Goal: Book appointment/travel/reservation

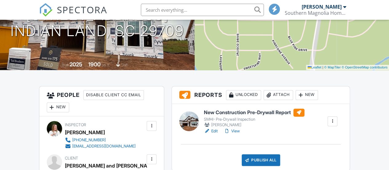
scroll to position [102, 0]
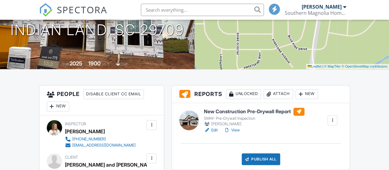
click at [235, 131] on link "View" at bounding box center [232, 130] width 16 height 6
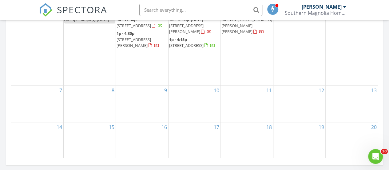
scroll to position [416, 0]
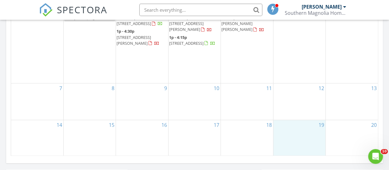
click at [302, 127] on div "19" at bounding box center [300, 138] width 52 height 36
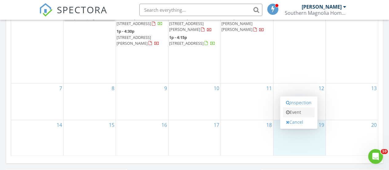
click at [298, 111] on link "Event" at bounding box center [299, 112] width 32 height 10
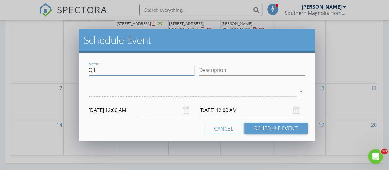
click at [176, 70] on input "Off" at bounding box center [142, 70] width 106 height 10
type input "O"
type input "Book club/possible field trip"
click at [219, 67] on input "Description" at bounding box center [252, 70] width 106 height 10
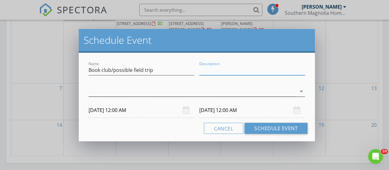
click at [173, 92] on div at bounding box center [193, 91] width 208 height 10
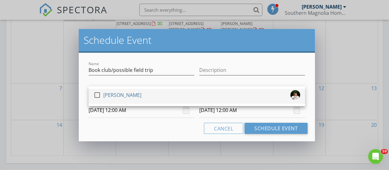
click at [97, 96] on div at bounding box center [97, 95] width 10 height 10
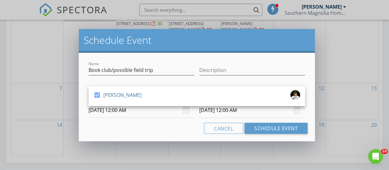
click at [164, 116] on body "SPECTORA Megan Geyer Southern Magnolia Home Inspections Role: Inspector Dashboa…" at bounding box center [194, 22] width 389 height 876
click at [162, 127] on div "Cancel Schedule Event" at bounding box center [197, 128] width 222 height 11
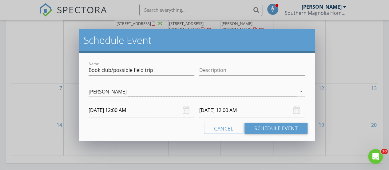
click at [124, 111] on input "09/19/2025 12:00 AM" at bounding box center [142, 109] width 106 height 15
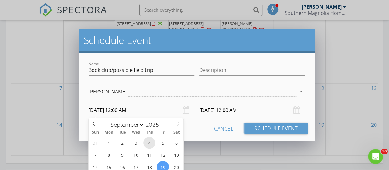
scroll to position [546, 0]
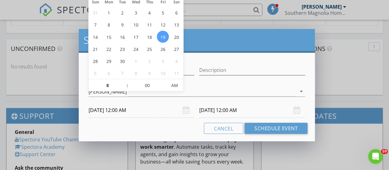
type input "08"
type input "09/19/2025 8:00 AM"
click at [165, 124] on div "Cancel Schedule Event" at bounding box center [197, 128] width 222 height 11
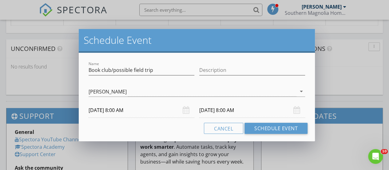
click at [213, 111] on input "09/20/2025 8:00 AM" at bounding box center [252, 109] width 106 height 15
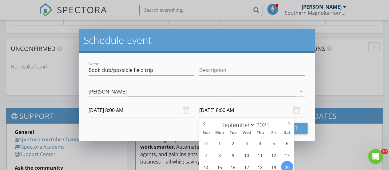
scroll to position [676, 0]
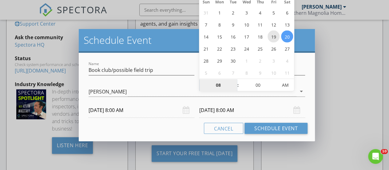
type input "09/19/2025 8:00 AM"
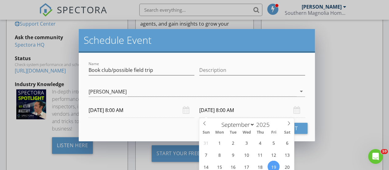
click at [241, 110] on input "09/19/2025 8:00 AM" at bounding box center [252, 109] width 106 height 15
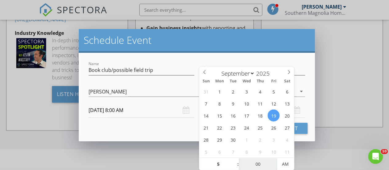
type input "05"
type input "09/19/2025 5:00 PM"
click at [176, 128] on div "Cancel Schedule Event" at bounding box center [197, 128] width 222 height 11
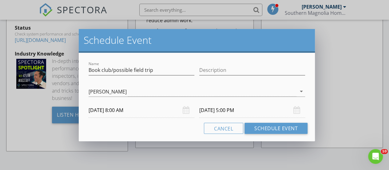
scroll to position [705, 0]
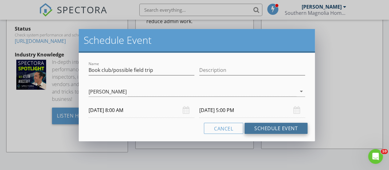
click at [281, 130] on button "Schedule Event" at bounding box center [276, 128] width 63 height 11
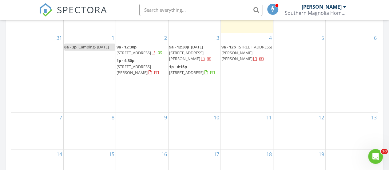
scroll to position [390, 0]
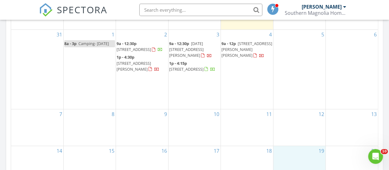
click at [304, 152] on div "19" at bounding box center [300, 164] width 52 height 36
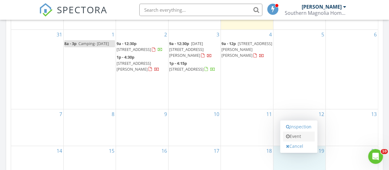
click at [296, 139] on link "Event" at bounding box center [299, 136] width 32 height 10
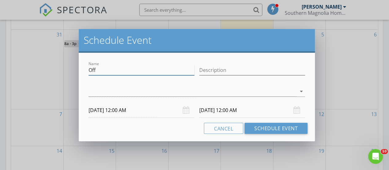
click at [143, 69] on input "Off" at bounding box center [142, 70] width 106 height 10
type input "Book Club/possible field trip"
click at [136, 91] on div at bounding box center [193, 91] width 208 height 10
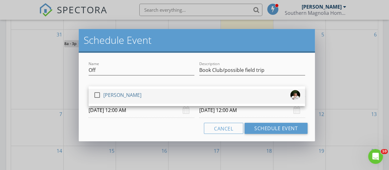
click at [99, 94] on div at bounding box center [97, 95] width 10 height 10
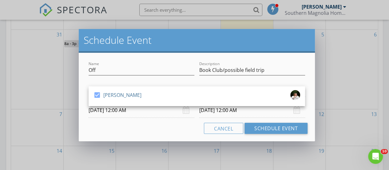
click at [115, 120] on div "Name Off Description Book Club/possible field trip check_box Megan Geyer Megan …" at bounding box center [197, 97] width 236 height 88
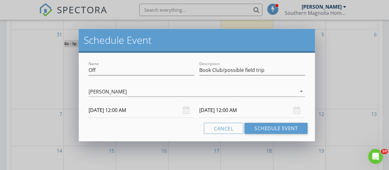
click at [119, 110] on input "09/19/2025 12:00 AM" at bounding box center [142, 109] width 106 height 15
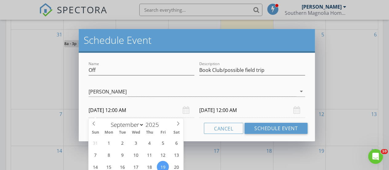
scroll to position [520, 0]
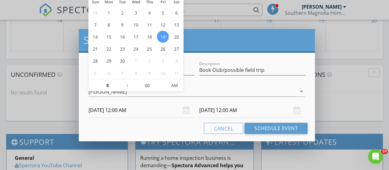
type input "08"
type input "09/19/2025 8:00 AM"
click at [161, 125] on div "Cancel Schedule Event" at bounding box center [197, 128] width 222 height 11
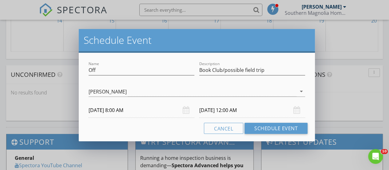
type input "08"
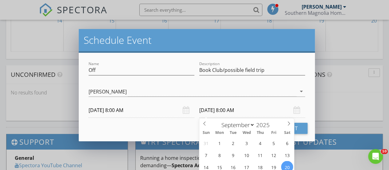
click at [208, 108] on input "09/20/2025 8:00 AM" at bounding box center [252, 109] width 106 height 15
type input "09/19/2025 8:00 AM"
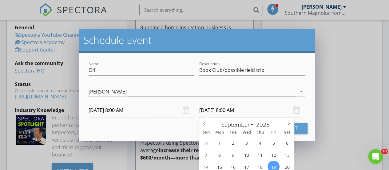
click at [182, 127] on div "Cancel Schedule Event" at bounding box center [197, 128] width 222 height 11
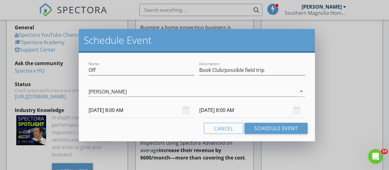
click at [229, 111] on input "09/19/2025 8:00 AM" at bounding box center [252, 109] width 106 height 15
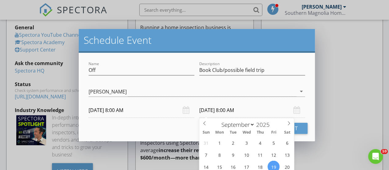
scroll to position [705, 0]
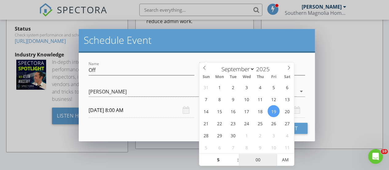
type input "05"
type input "09/19/2025 5:00 PM"
click at [158, 130] on div "Cancel Schedule Event" at bounding box center [197, 128] width 222 height 11
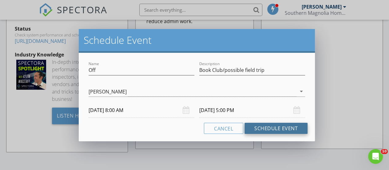
click at [270, 127] on button "Schedule Event" at bounding box center [276, 128] width 63 height 11
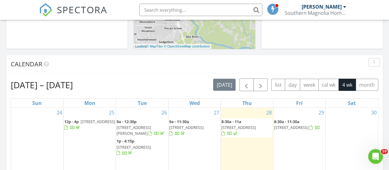
scroll to position [217, 0]
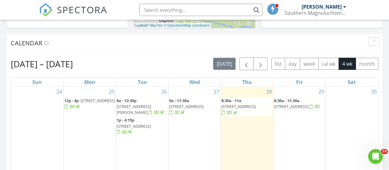
scroll to position [244, 0]
